Goal: Transaction & Acquisition: Purchase product/service

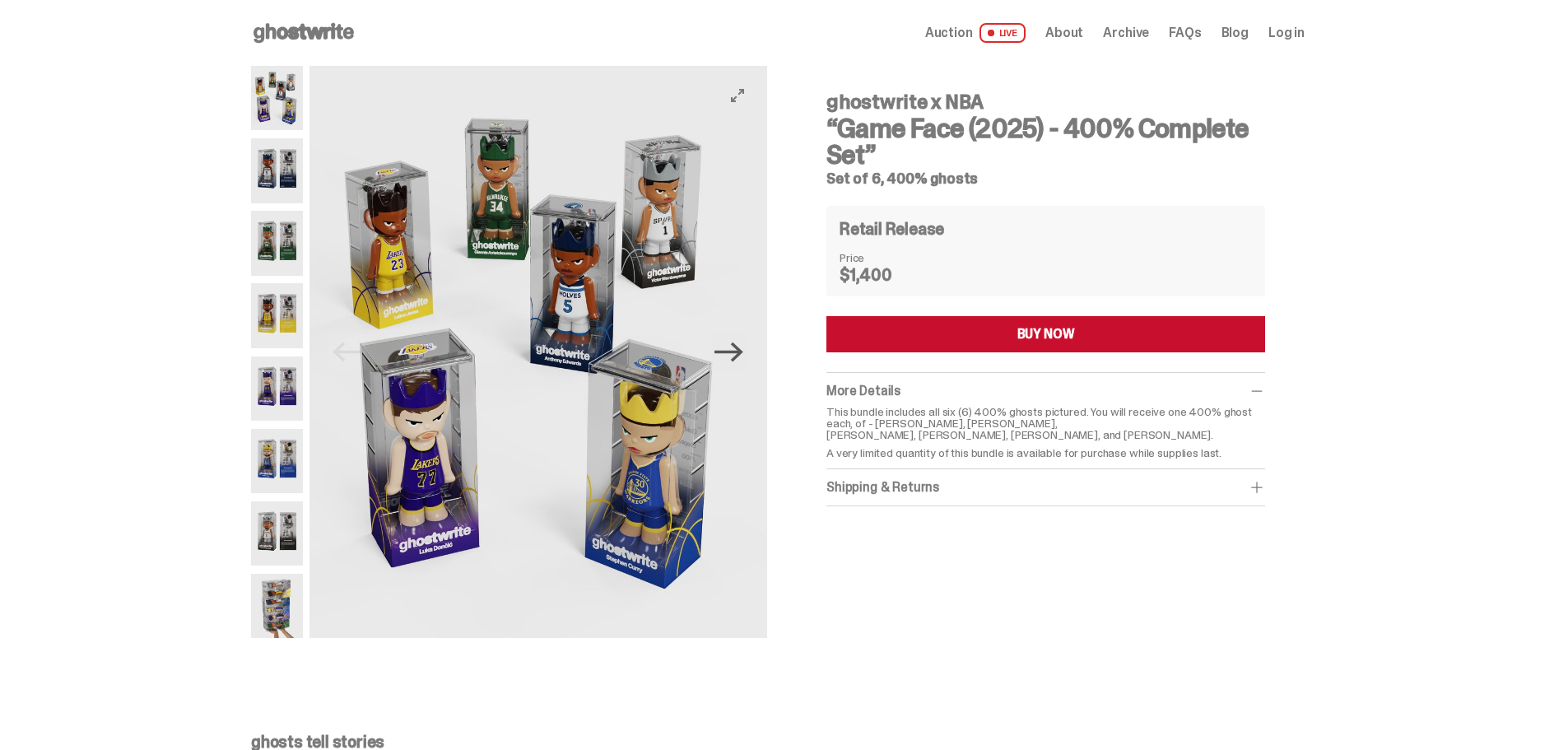
click at [740, 344] on icon "Next" at bounding box center [729, 352] width 29 height 20
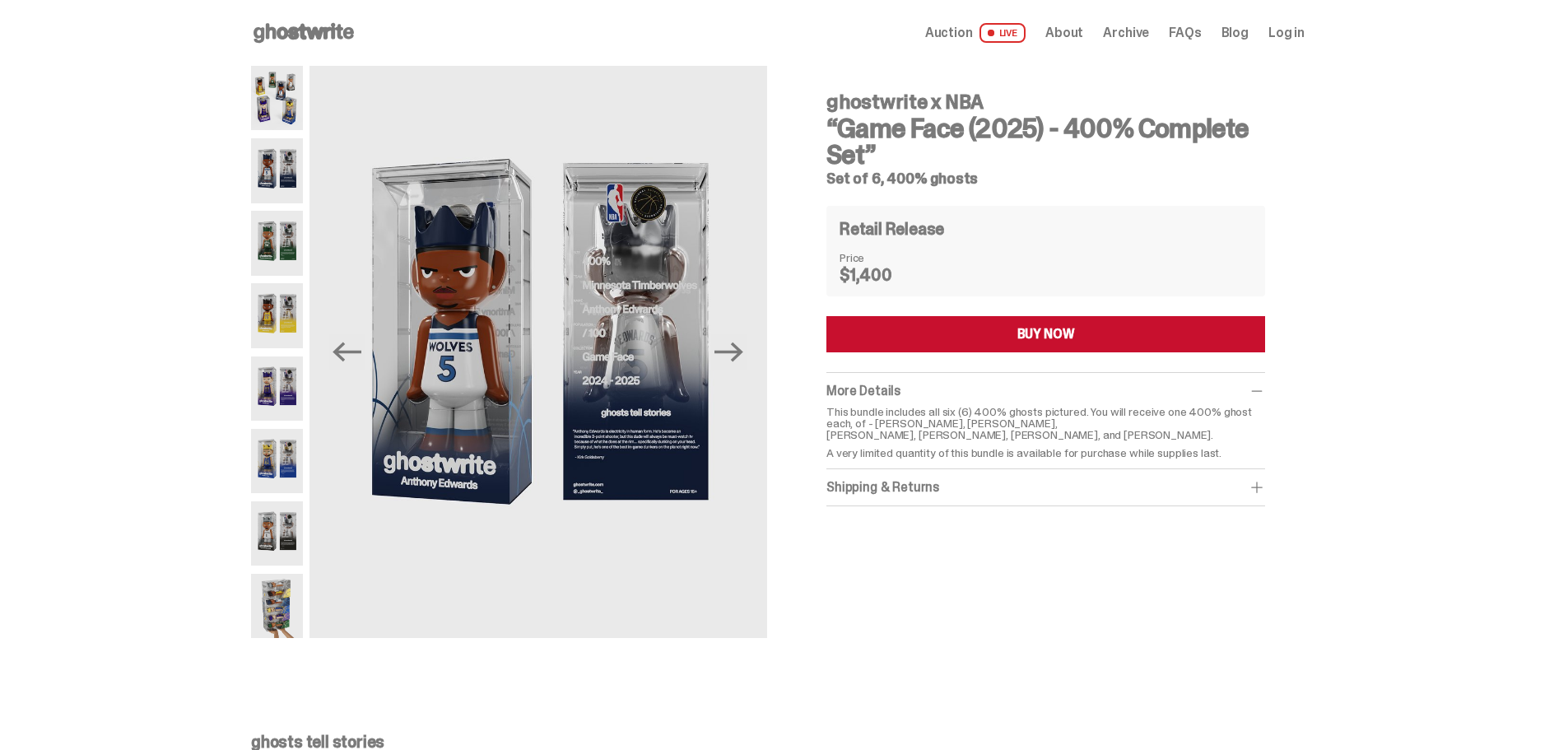
click at [309, 32] on use at bounding box center [304, 33] width 101 height 20
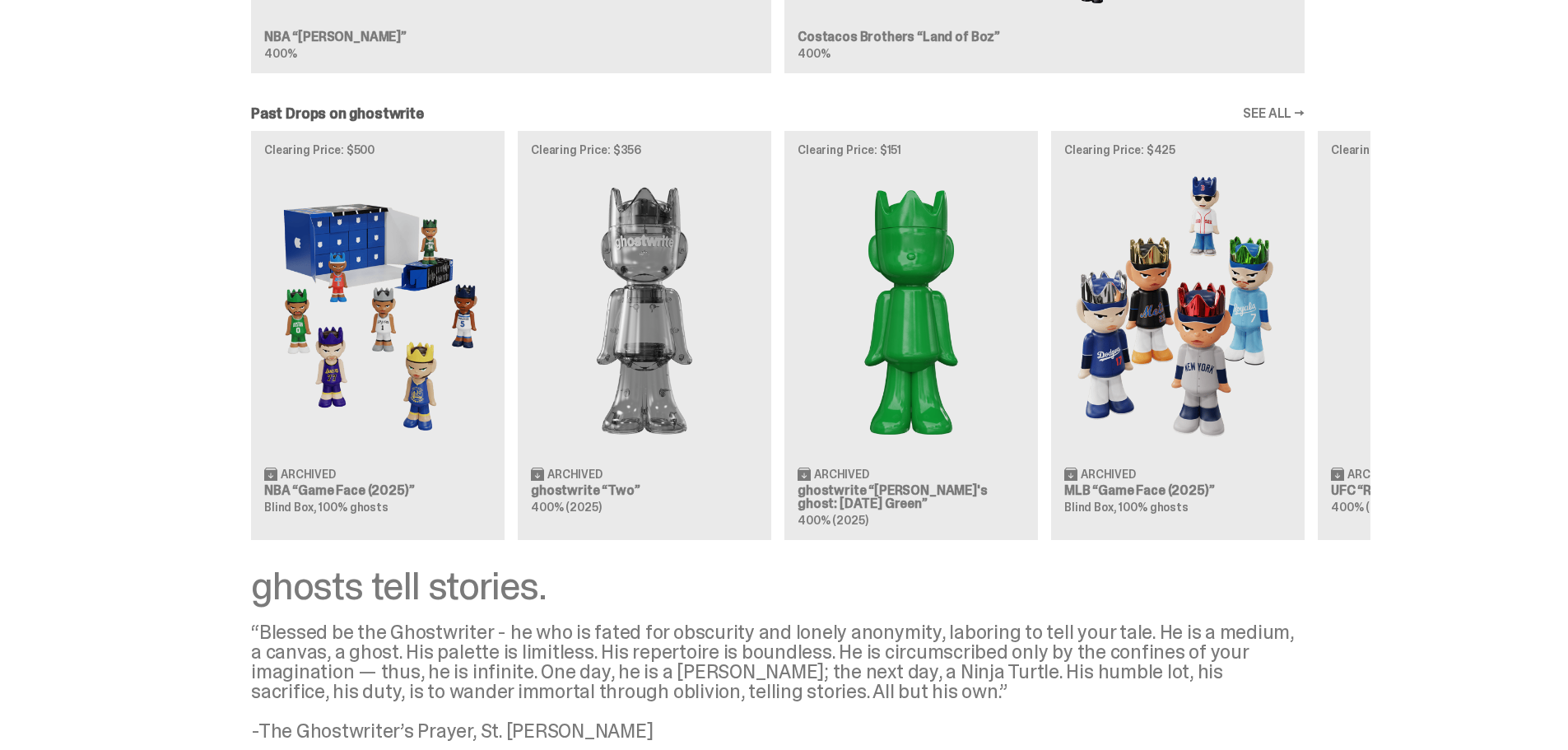
scroll to position [1729, 0]
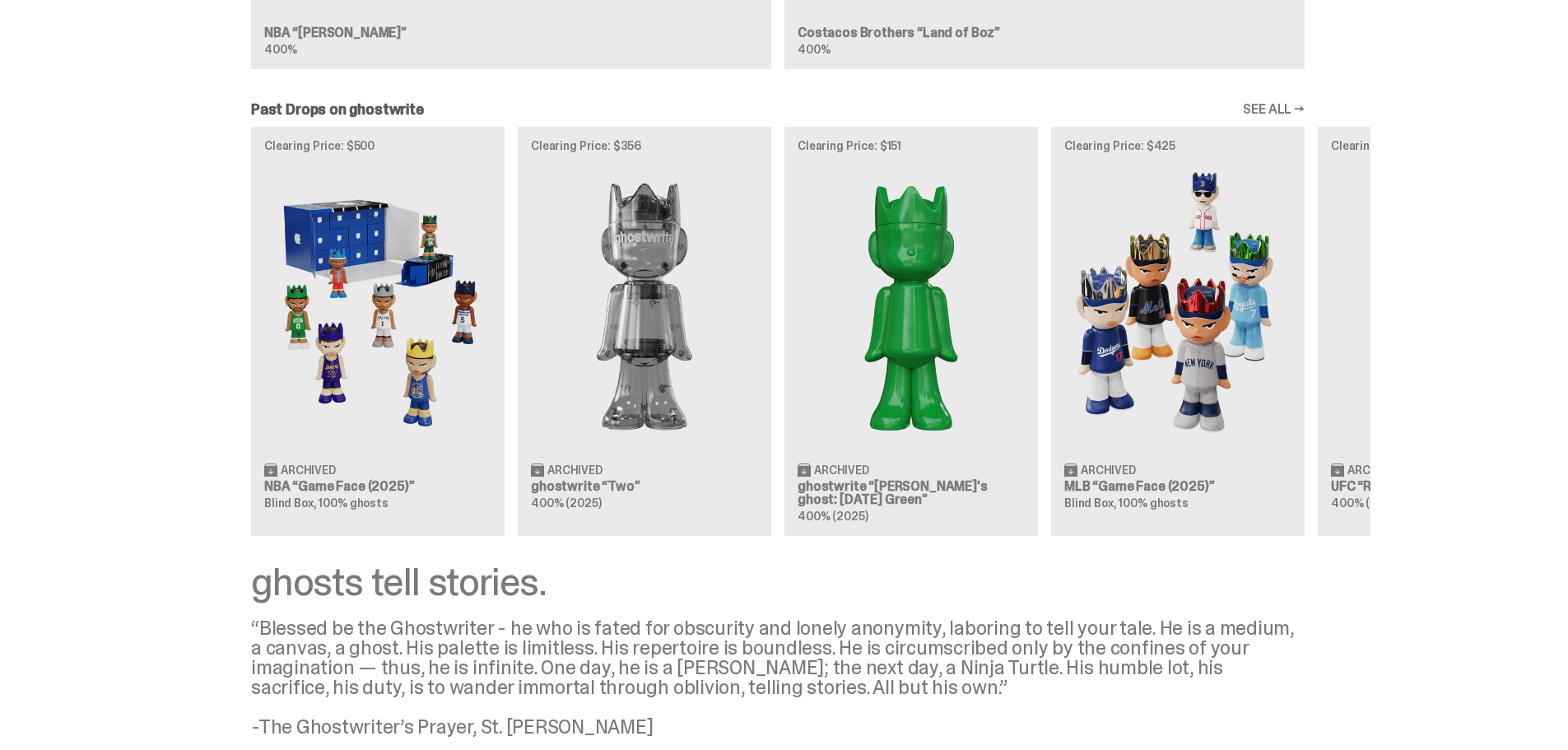
click at [352, 311] on div "Clearing Price: $500 Archived NBA “Game Face (2025)” Blind Box, 100% ghosts Cle…" at bounding box center [778, 330] width 1186 height 408
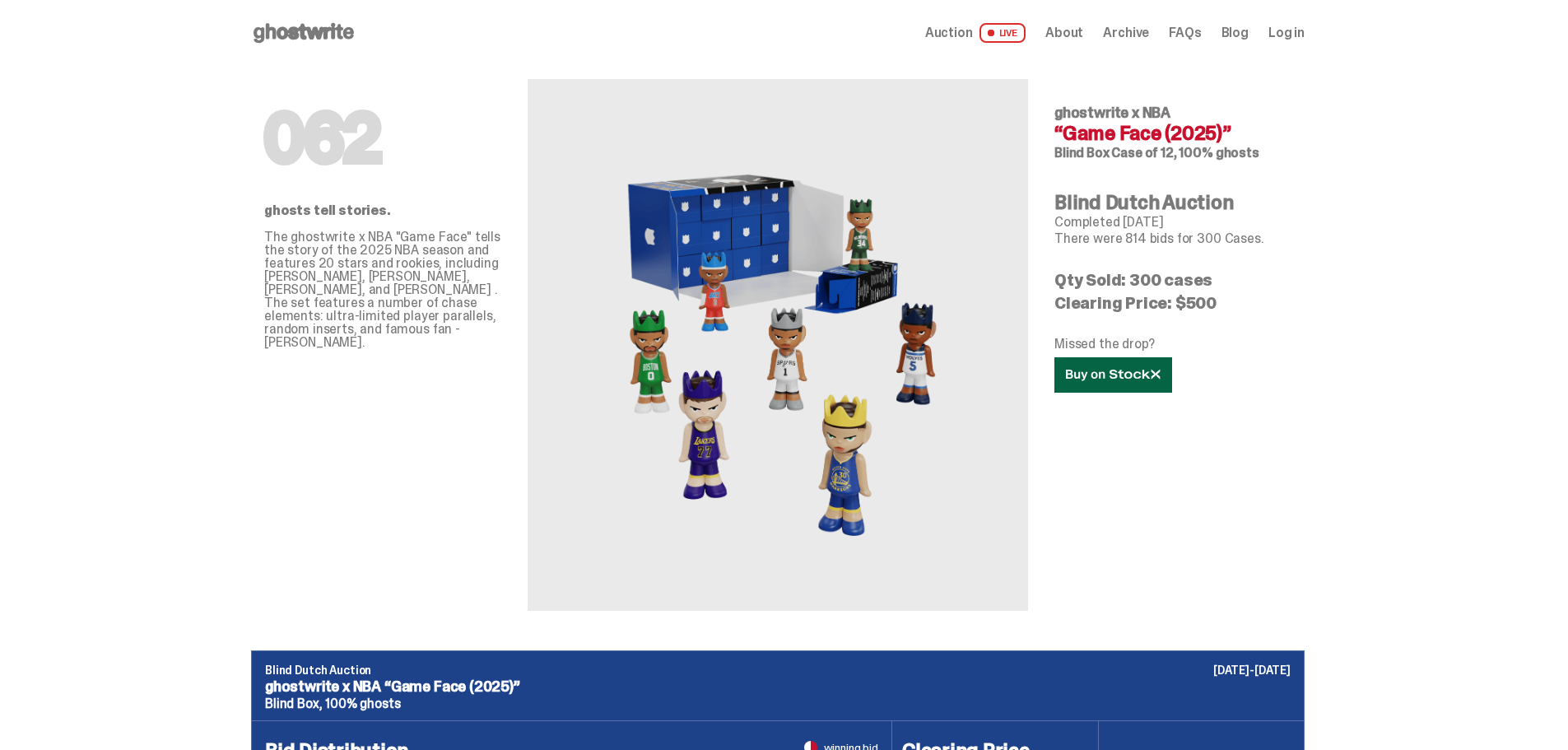
click at [1097, 378] on icon at bounding box center [1113, 375] width 95 height 12
